Goal: Information Seeking & Learning: Learn about a topic

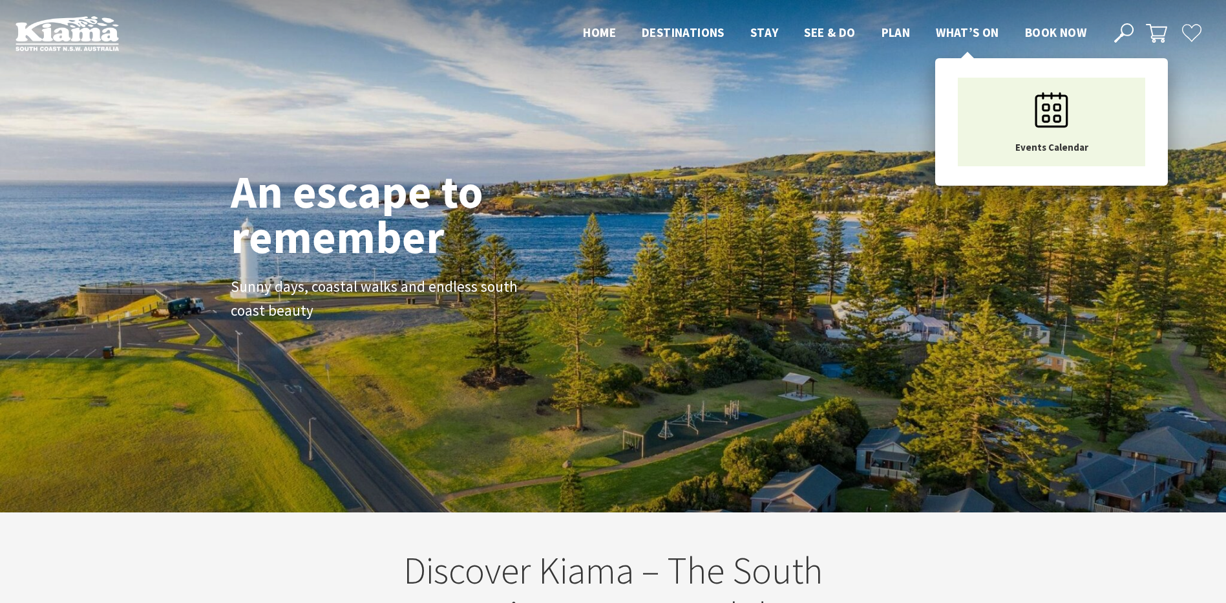
scroll to position [20, 1236]
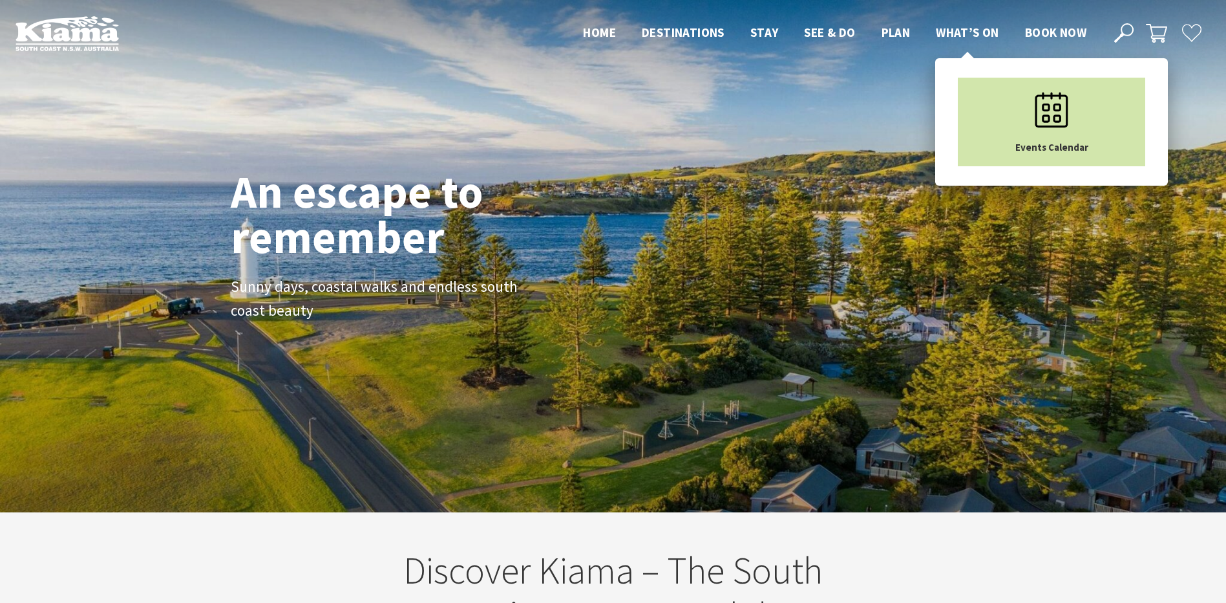
click at [1026, 112] on icon "Main Menu" at bounding box center [1052, 110] width 65 height 65
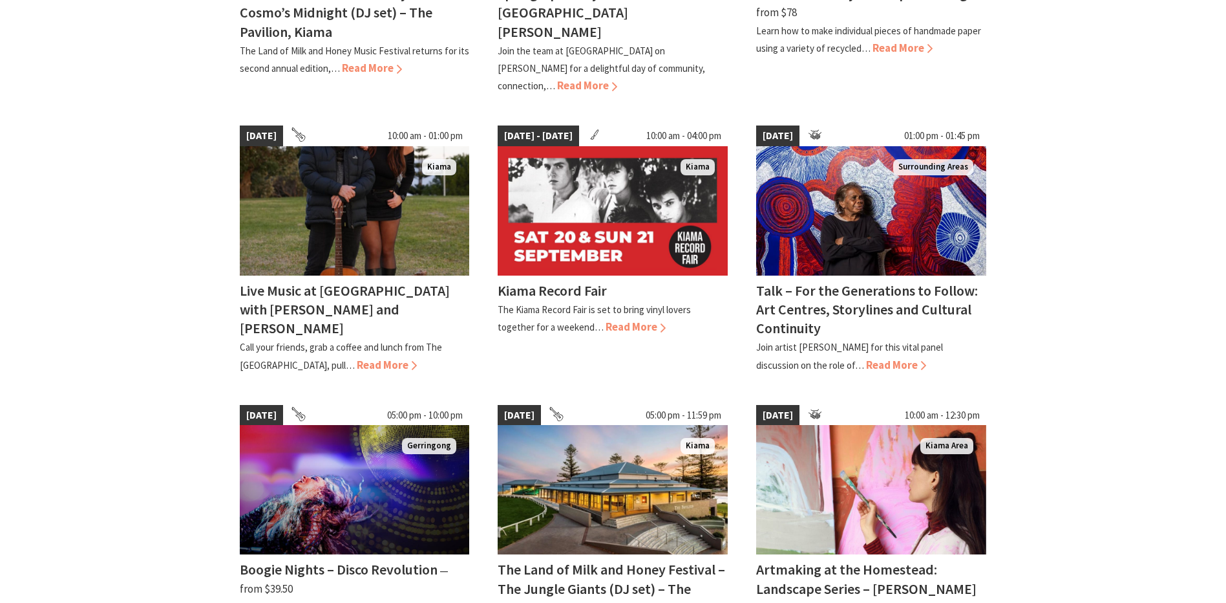
scroll to position [388, 0]
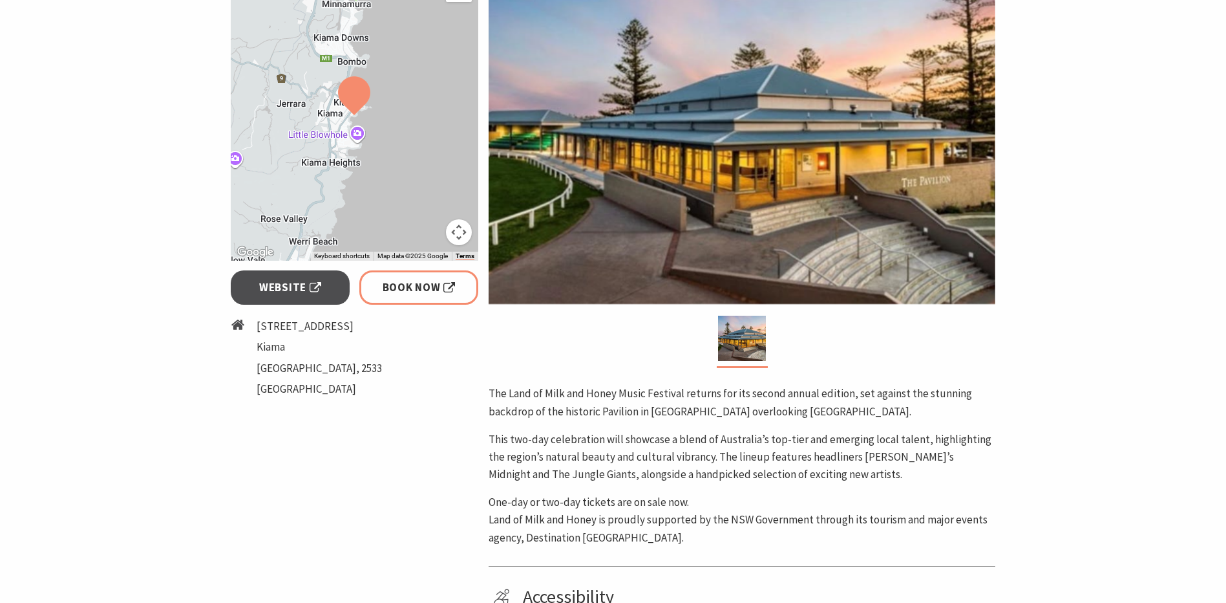
scroll to position [388, 0]
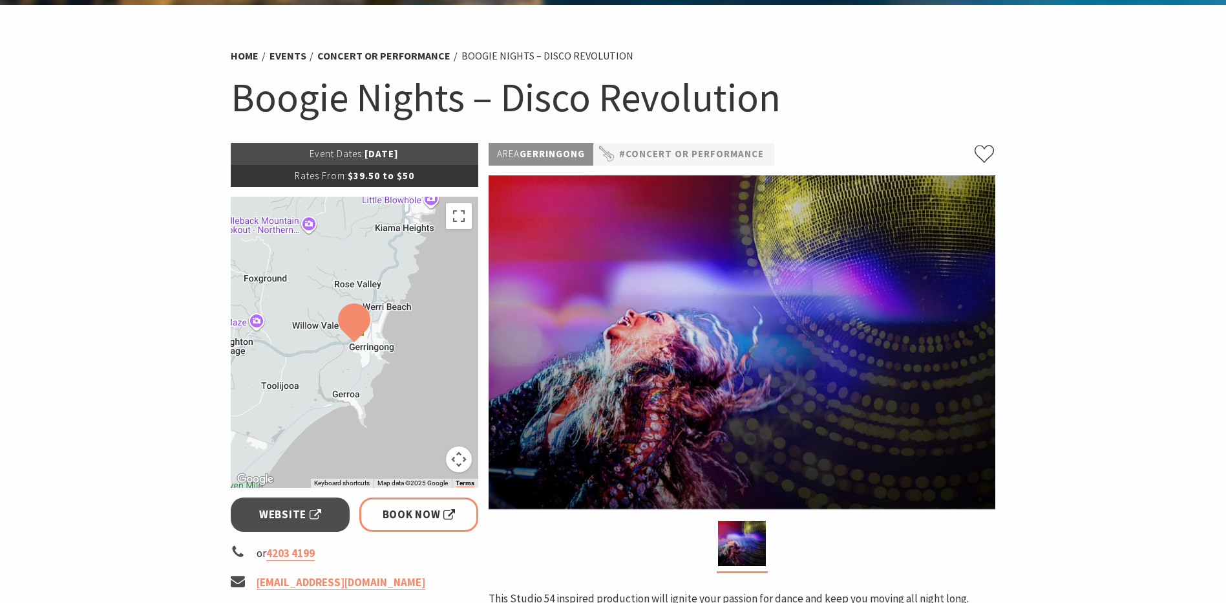
scroll to position [129, 0]
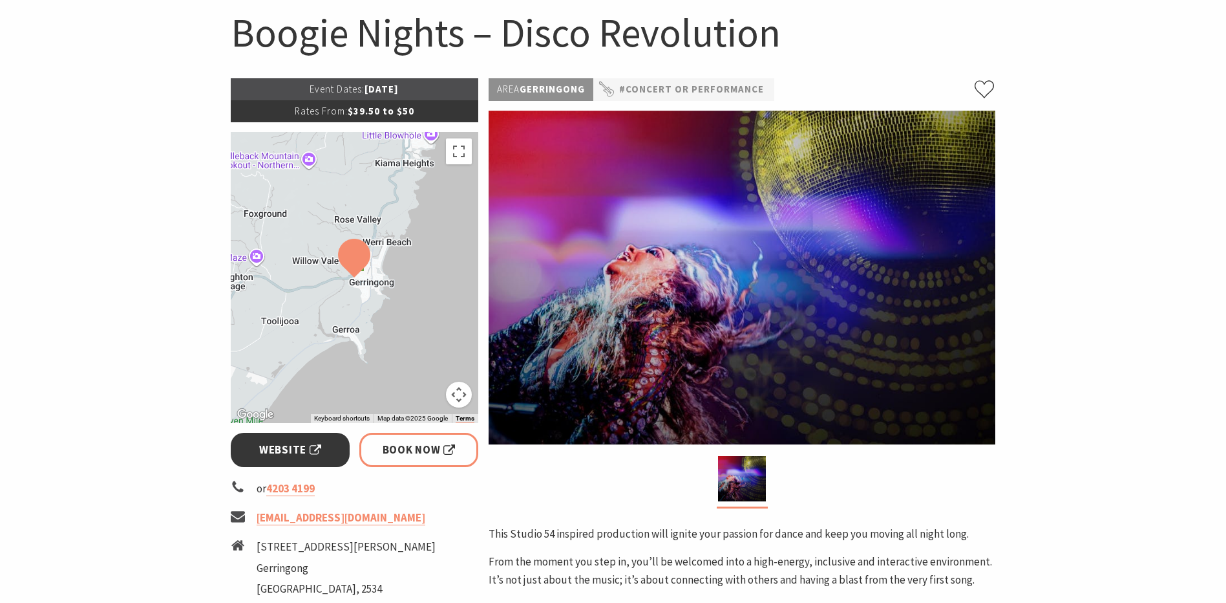
click at [295, 445] on span "Website" at bounding box center [290, 449] width 62 height 17
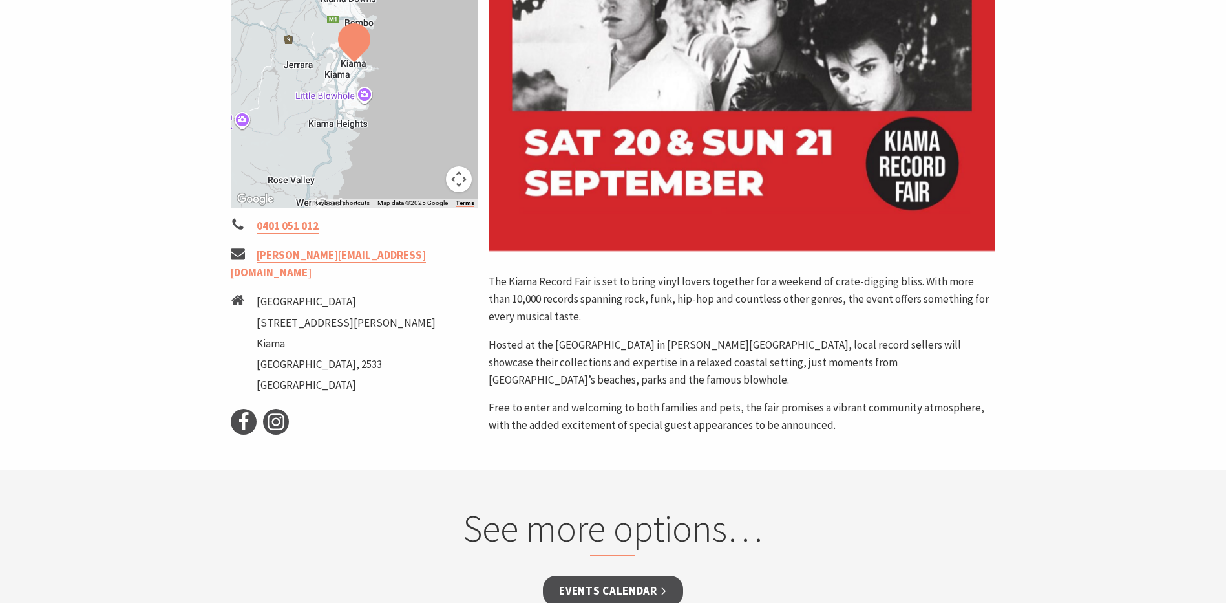
scroll to position [323, 0]
click at [251, 411] on icon at bounding box center [243, 420] width 19 height 19
